Goal: Contribute content

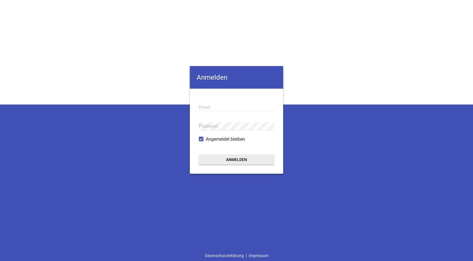
type input "[EMAIL_ADDRESS][DOMAIN_NAME]"
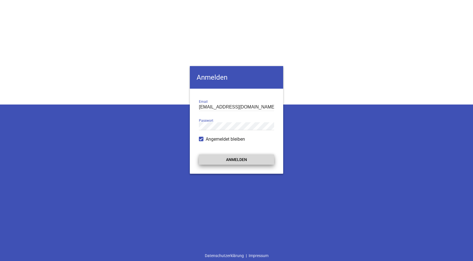
click at [232, 158] on button "Anmelden" at bounding box center [236, 159] width 75 height 10
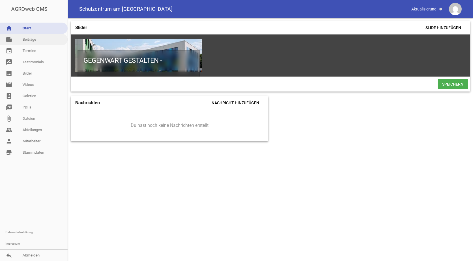
click at [28, 41] on link "note Beiträge" at bounding box center [34, 39] width 68 height 11
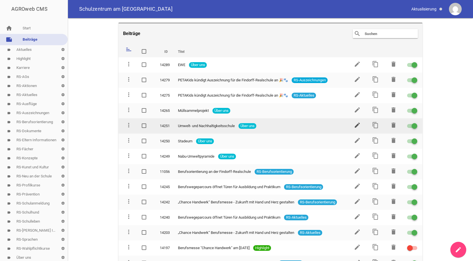
click at [356, 122] on icon "edit" at bounding box center [357, 125] width 7 height 7
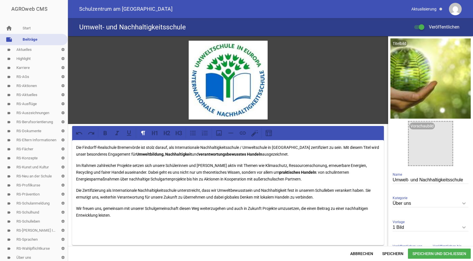
click at [29, 38] on link "note Beiträge" at bounding box center [34, 39] width 68 height 11
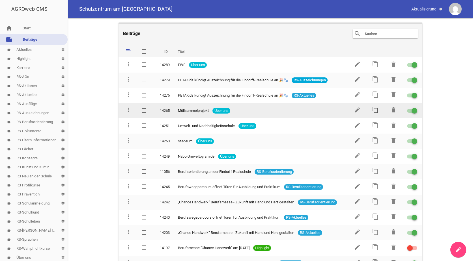
click at [372, 109] on icon "content_copy" at bounding box center [375, 110] width 7 height 7
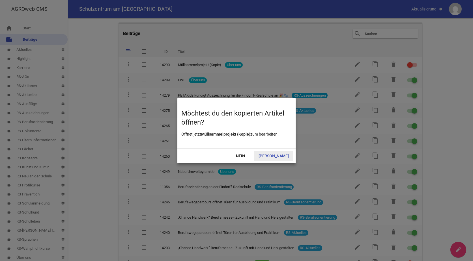
click at [279, 156] on span "[PERSON_NAME]" at bounding box center [273, 156] width 39 height 10
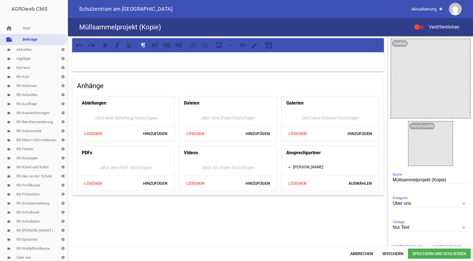
click at [460, 204] on icon "keyboard_arrow_down" at bounding box center [463, 203] width 9 height 9
click at [460, 204] on input "Über uns" at bounding box center [431, 204] width 76 height 8
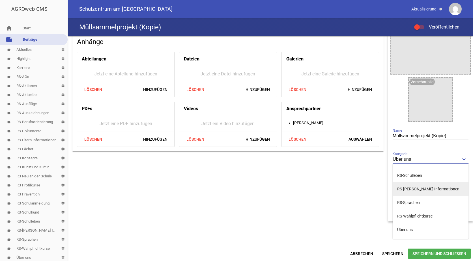
scroll to position [45, 0]
